Goal: Information Seeking & Learning: Learn about a topic

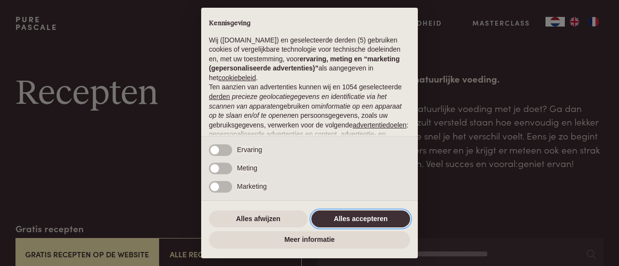
click at [358, 217] on button "Alles accepteren" at bounding box center [360, 219] width 99 height 17
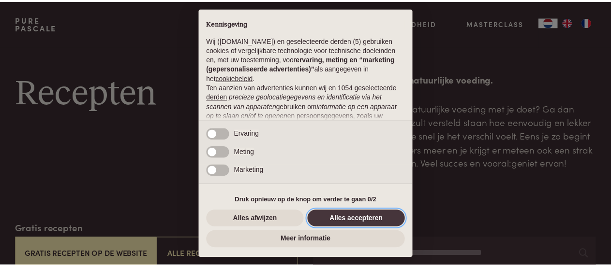
scroll to position [122, 0]
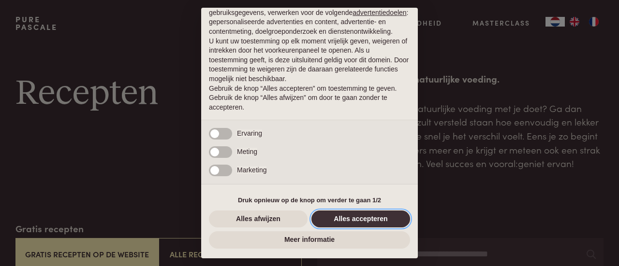
click at [357, 221] on button "Alles accepteren" at bounding box center [360, 219] width 99 height 17
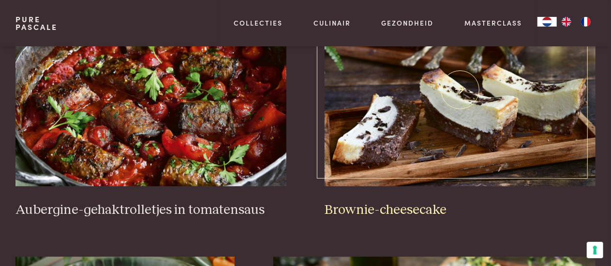
scroll to position [290, 0]
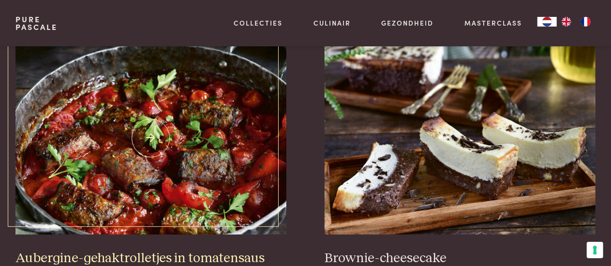
click at [202, 189] on img at bounding box center [150, 138] width 271 height 193
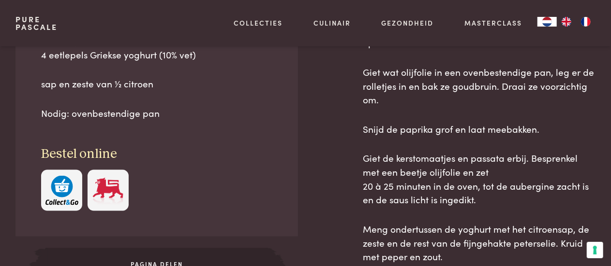
scroll to position [677, 0]
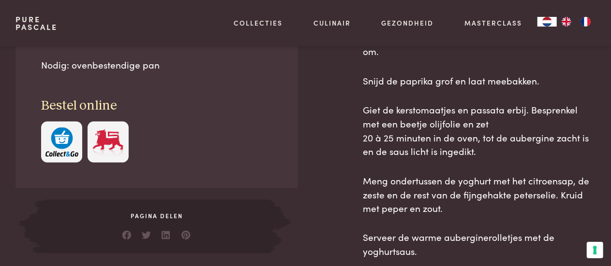
click at [66, 138] on img "button" at bounding box center [61, 142] width 33 height 29
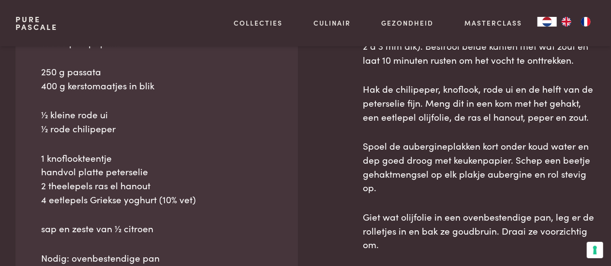
scroll to position [628, 0]
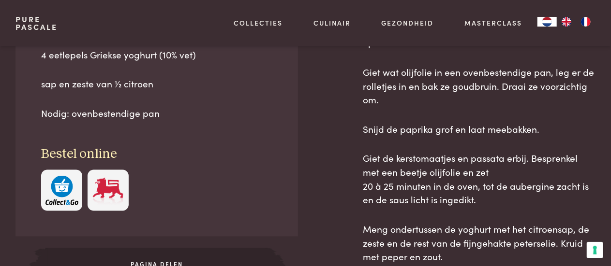
click at [67, 196] on img "button" at bounding box center [61, 190] width 33 height 29
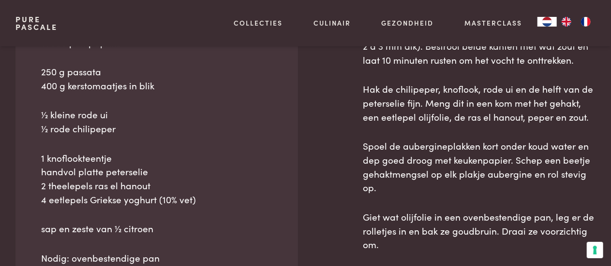
scroll to position [435, 0]
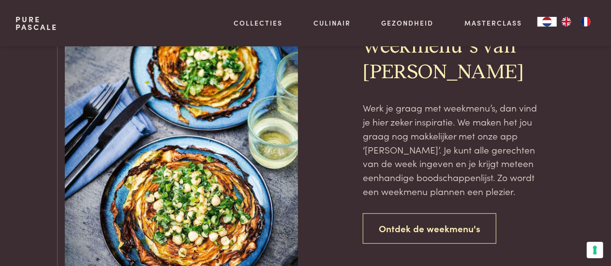
scroll to position [2127, 0]
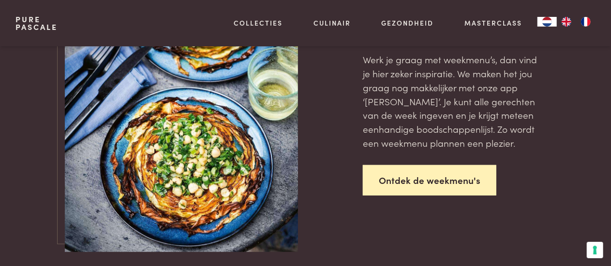
click at [423, 177] on link "Ontdek de weekmenu's" at bounding box center [429, 180] width 133 height 30
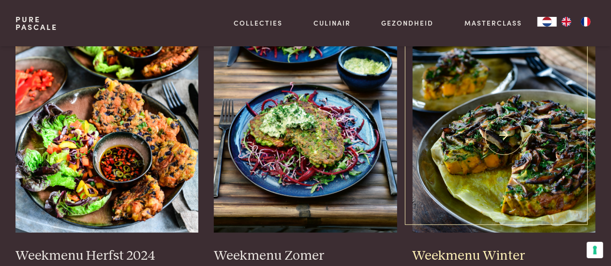
scroll to position [290, 0]
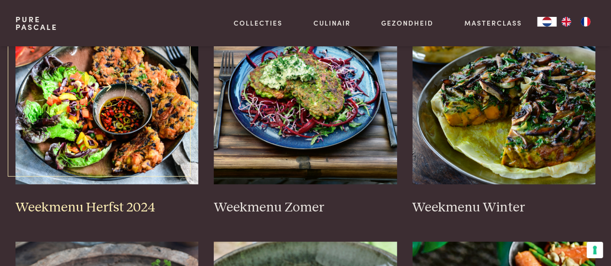
click at [127, 113] on img at bounding box center [106, 87] width 183 height 193
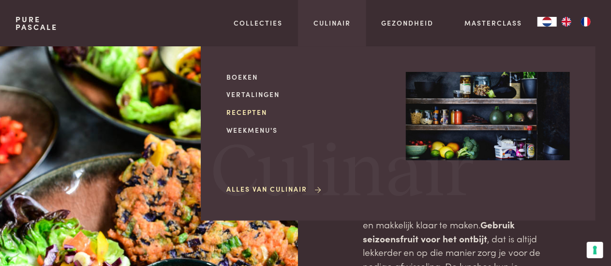
click at [244, 110] on link "Recepten" at bounding box center [308, 112] width 164 height 10
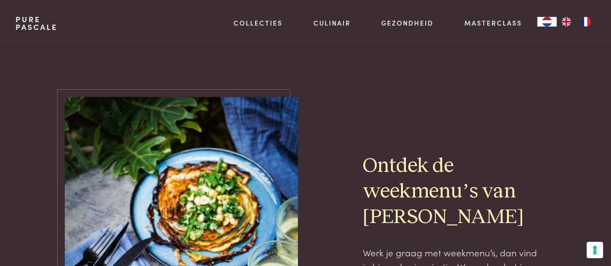
scroll to position [1789, 0]
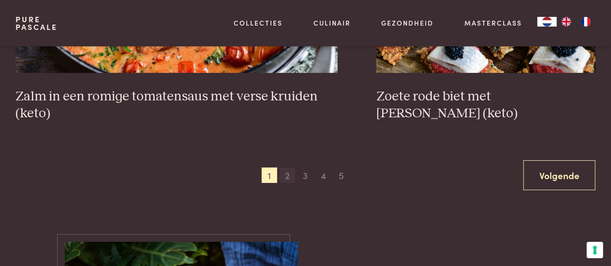
click at [285, 178] on span "2" at bounding box center [286, 175] width 15 height 15
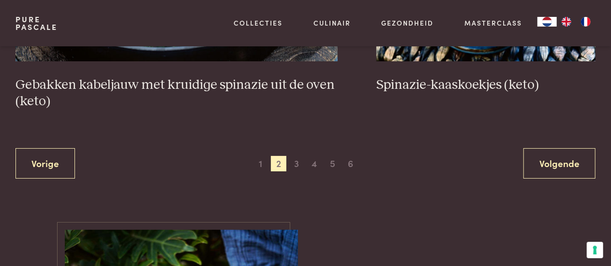
scroll to position [1865, 0]
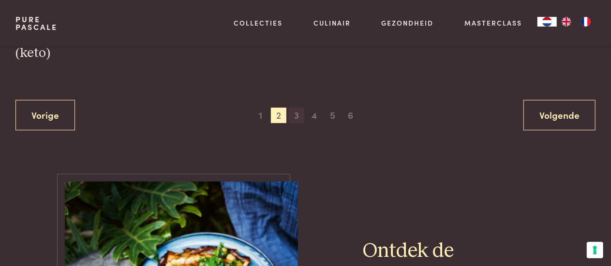
click at [296, 117] on span "3" at bounding box center [296, 115] width 15 height 15
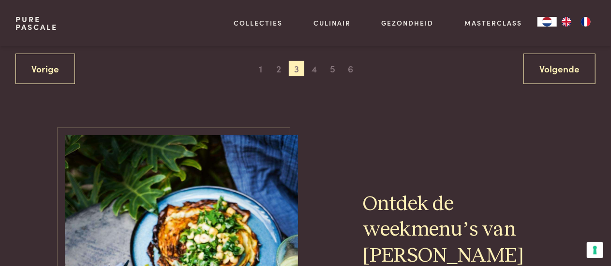
scroll to position [1914, 0]
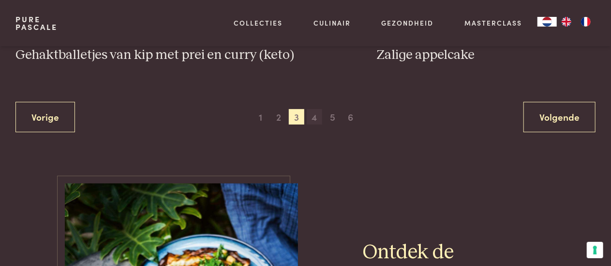
click at [314, 109] on span "4" at bounding box center [313, 116] width 15 height 15
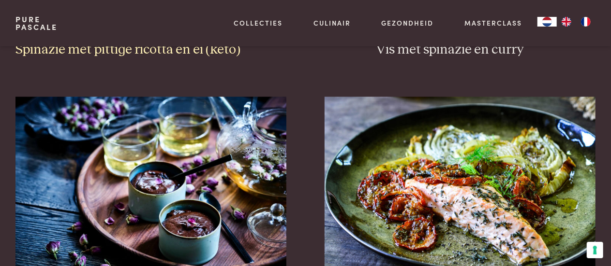
scroll to position [1092, 0]
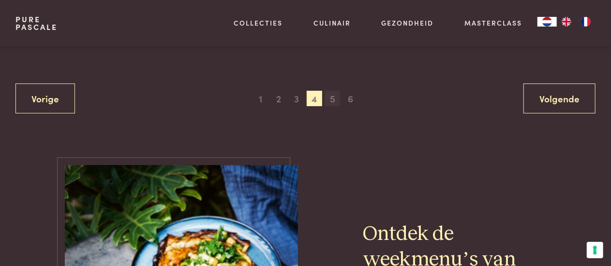
click at [330, 102] on span "5" at bounding box center [331, 98] width 15 height 15
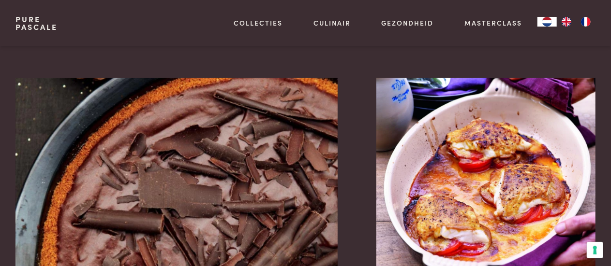
scroll to position [1720, 0]
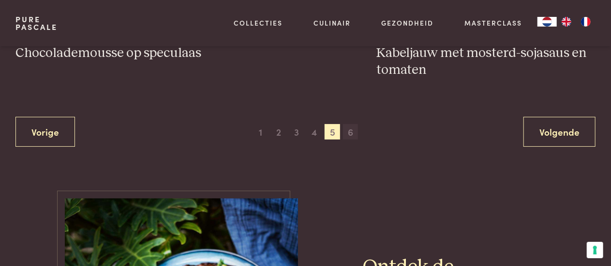
click at [350, 135] on span "6" at bounding box center [350, 131] width 15 height 15
